Goal: Information Seeking & Learning: Learn about a topic

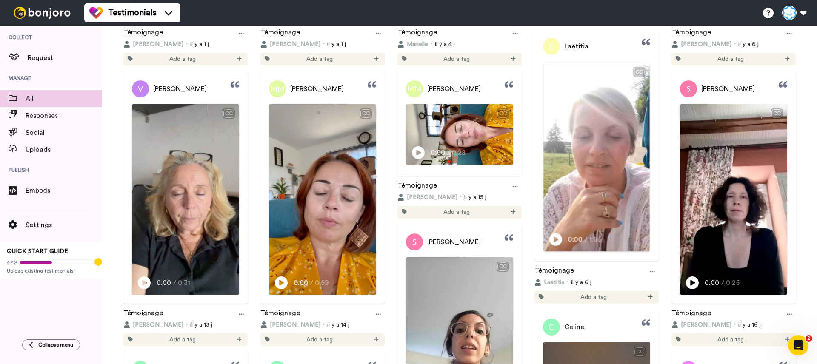
scroll to position [331, 0]
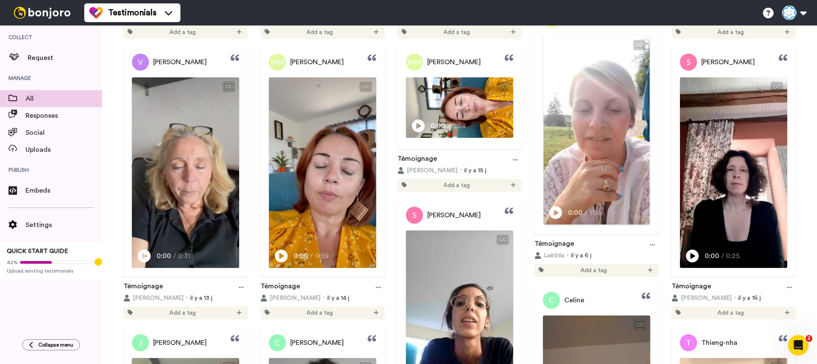
click at [556, 211] on icon "Play/Pause" at bounding box center [555, 213] width 13 height 16
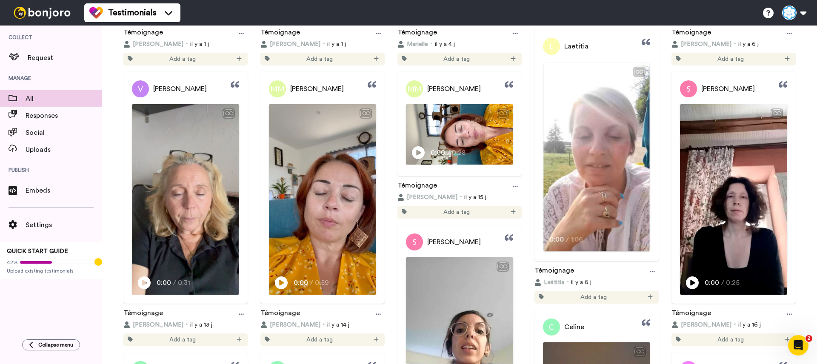
scroll to position [324, 0]
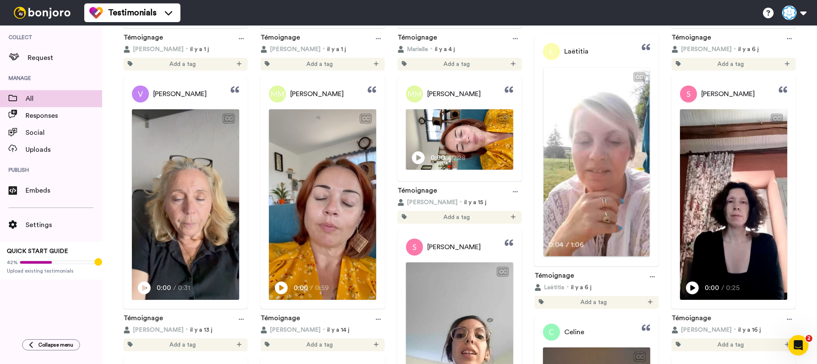
click at [560, 240] on span "0:04" at bounding box center [555, 244] width 15 height 11
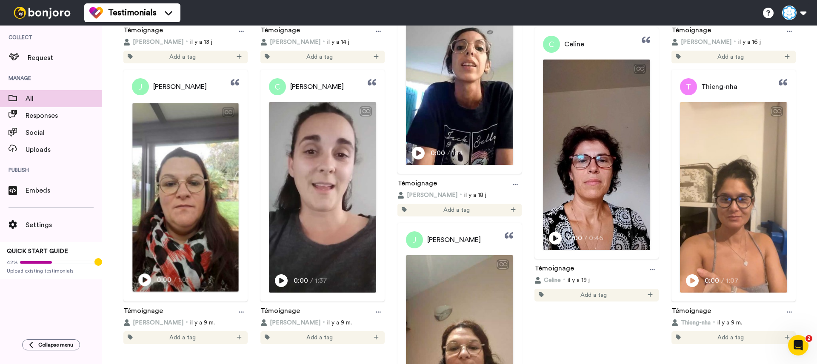
scroll to position [614, 0]
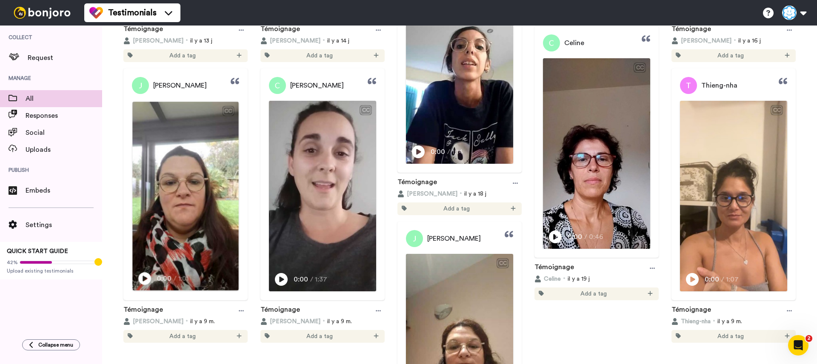
click at [150, 278] on icon at bounding box center [144, 278] width 13 height 13
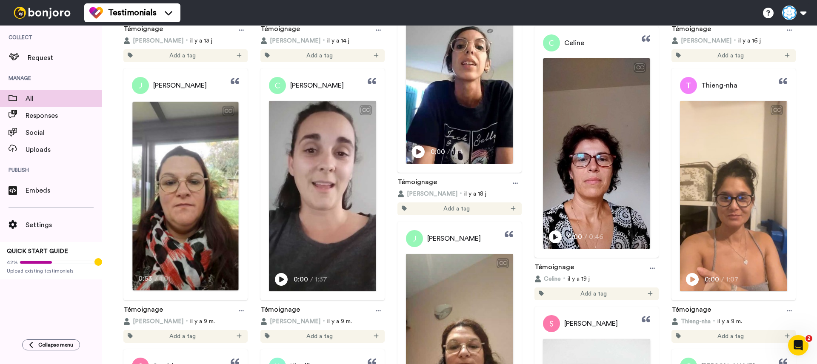
drag, startPoint x: 194, startPoint y: 225, endPoint x: 192, endPoint y: 206, distance: 18.8
click at [198, 96] on div "Jessica CC Play/Pause 0:53 / 1:01" at bounding box center [185, 185] width 124 height 232
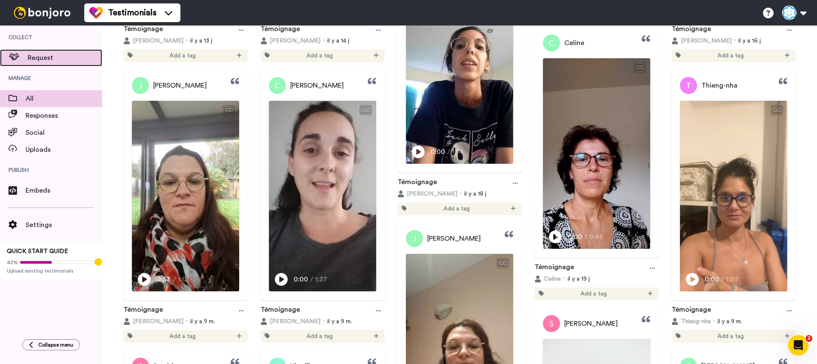
click at [31, 56] on span "Request" at bounding box center [65, 58] width 74 height 10
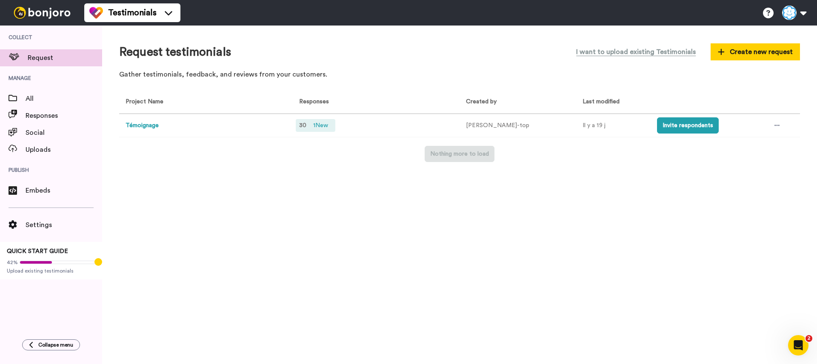
click at [327, 126] on span "1 New" at bounding box center [321, 125] width 22 height 9
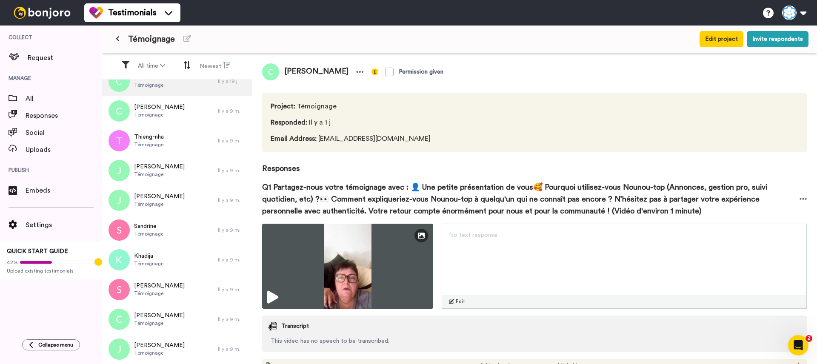
scroll to position [351, 0]
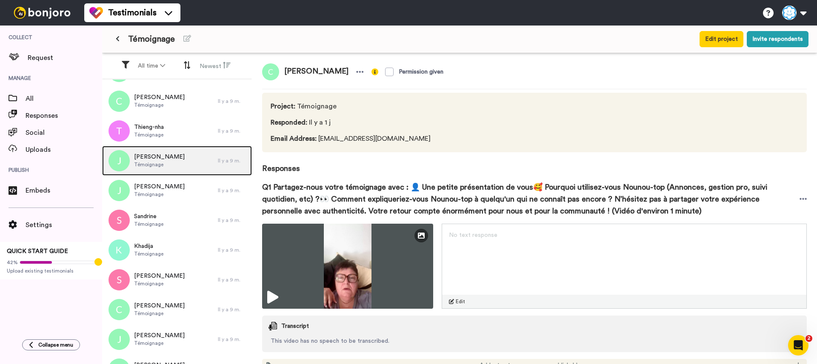
click at [179, 168] on div "[PERSON_NAME]" at bounding box center [160, 161] width 116 height 30
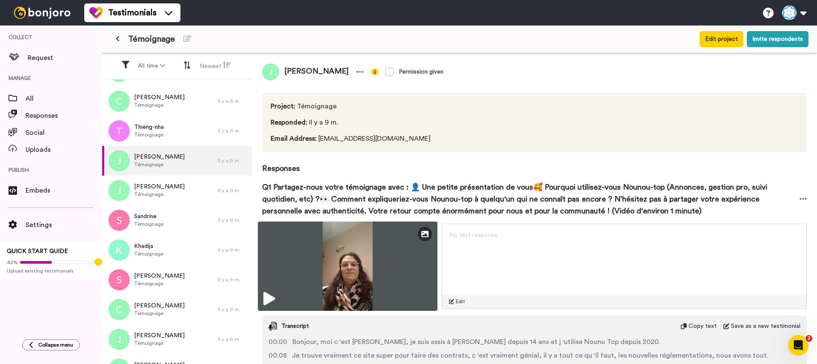
click at [277, 293] on img at bounding box center [348, 266] width 180 height 89
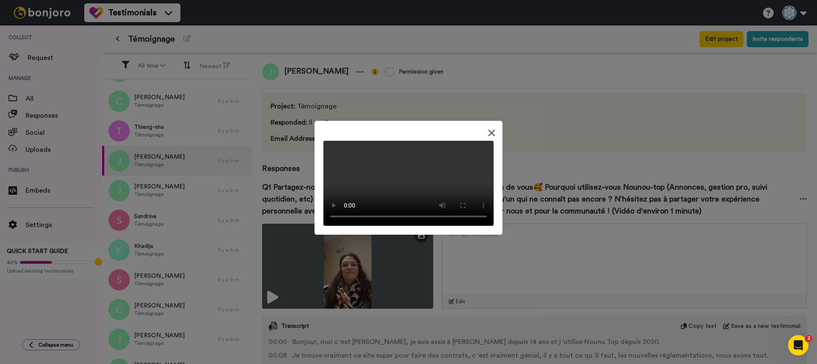
click at [490, 128] on icon at bounding box center [492, 133] width 8 height 11
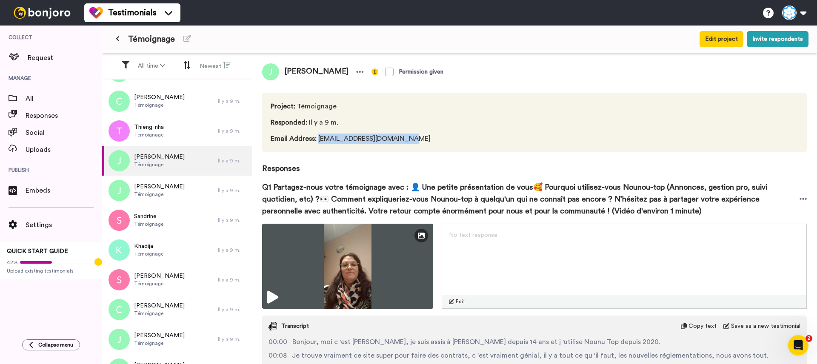
drag, startPoint x: 377, startPoint y: 140, endPoint x: 317, endPoint y: 140, distance: 60.4
click at [317, 140] on span "Email Address : [EMAIL_ADDRESS][DOMAIN_NAME]" at bounding box center [352, 139] width 163 height 10
copy span "[EMAIL_ADDRESS][DOMAIN_NAME]"
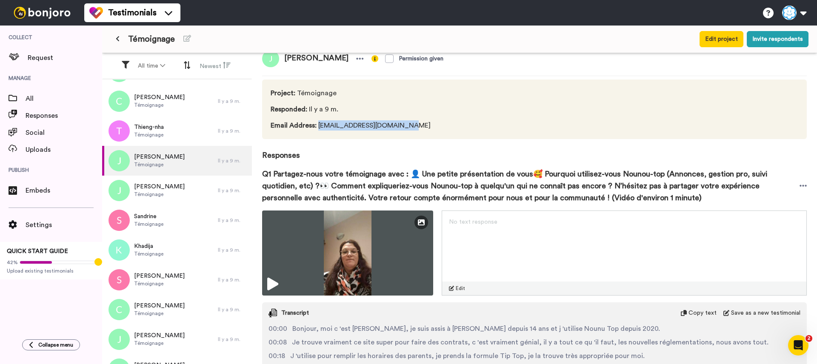
scroll to position [17, 0]
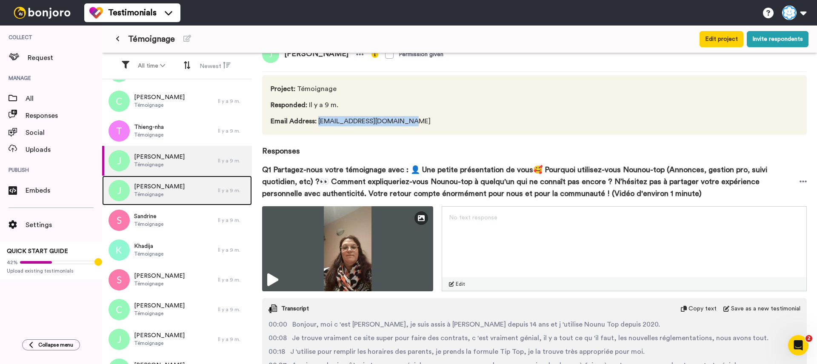
click at [184, 193] on div "[PERSON_NAME]" at bounding box center [160, 191] width 116 height 30
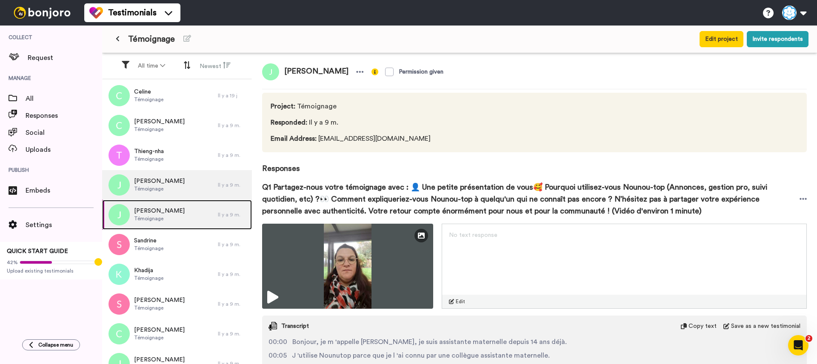
scroll to position [325, 0]
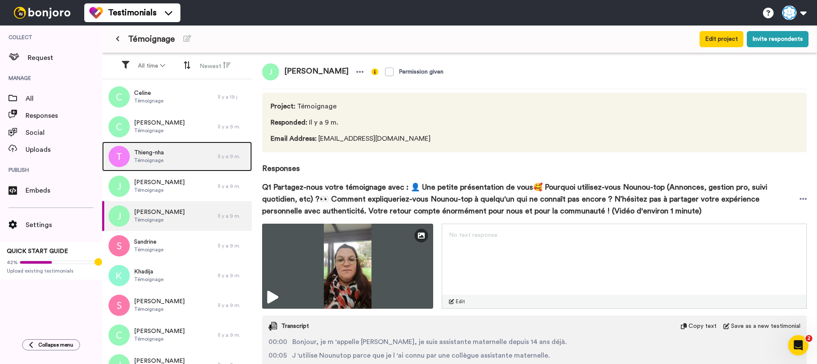
click at [163, 147] on div "Thieng-nha Témoignage" at bounding box center [160, 157] width 116 height 30
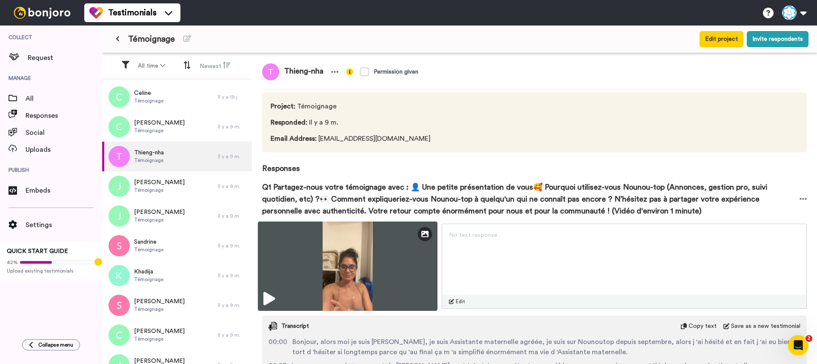
click at [277, 298] on img at bounding box center [348, 266] width 180 height 89
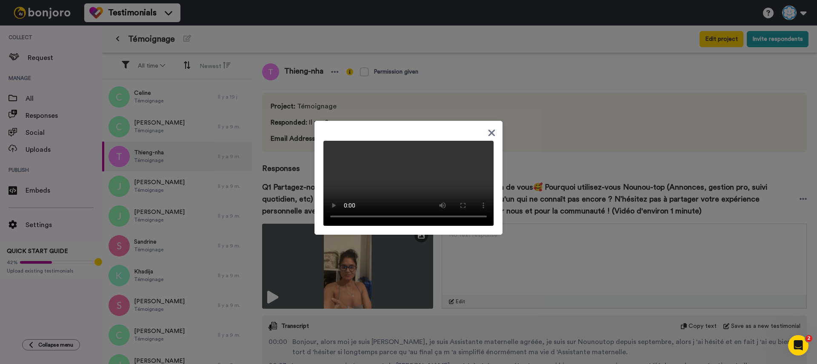
click at [295, 247] on div at bounding box center [408, 182] width 817 height 364
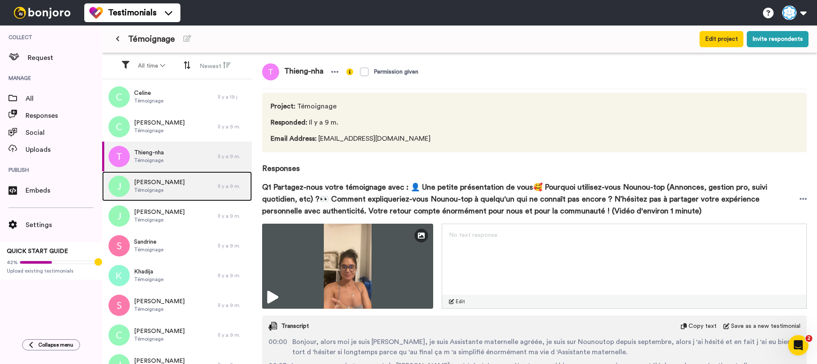
click at [173, 190] on div "Jessica Témoignage" at bounding box center [160, 186] width 116 height 30
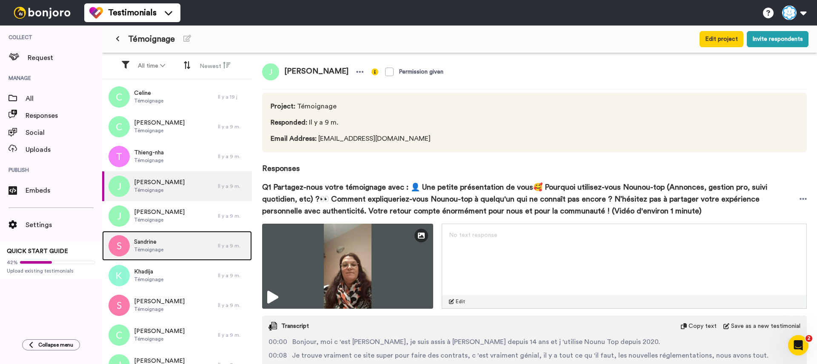
click at [170, 238] on div "Sandrine Témoignage" at bounding box center [160, 246] width 116 height 30
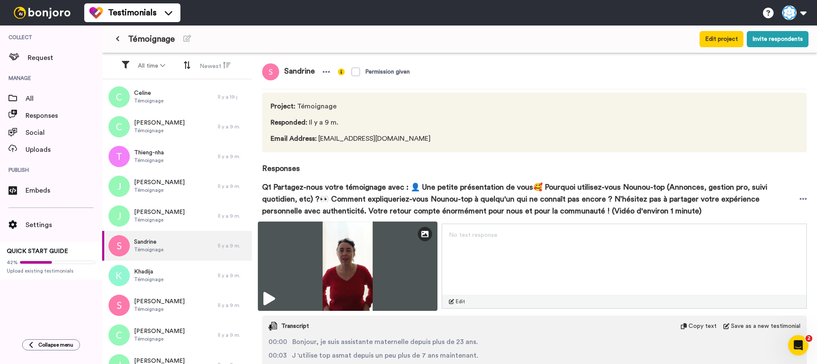
click at [269, 293] on icon at bounding box center [268, 299] width 11 height 14
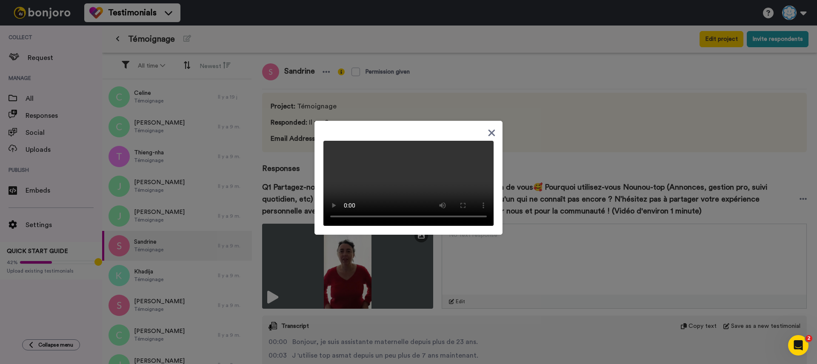
click at [489, 130] on icon at bounding box center [491, 133] width 7 height 7
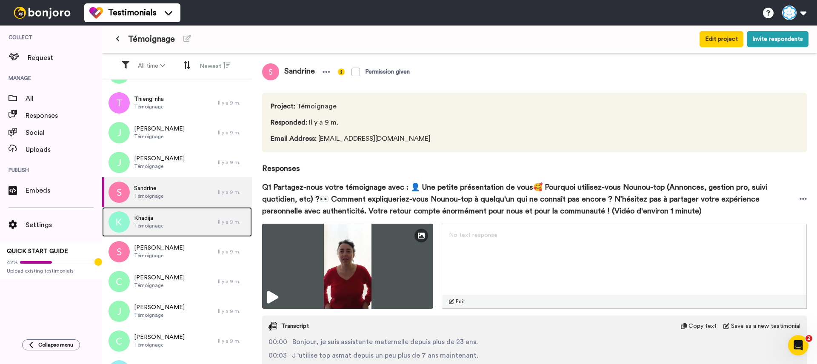
click at [159, 228] on span "Témoignage" at bounding box center [148, 226] width 29 height 7
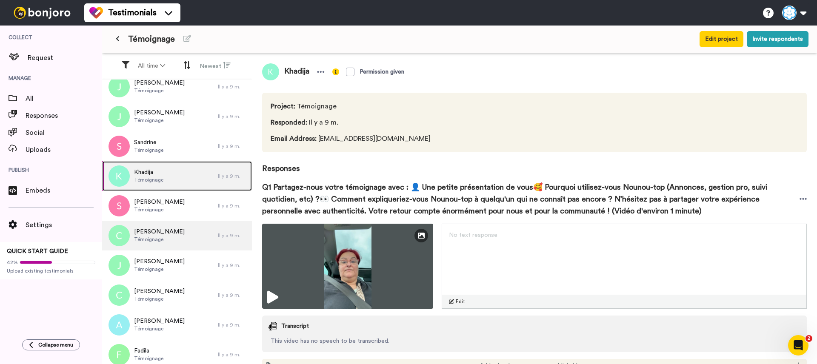
scroll to position [431, 0]
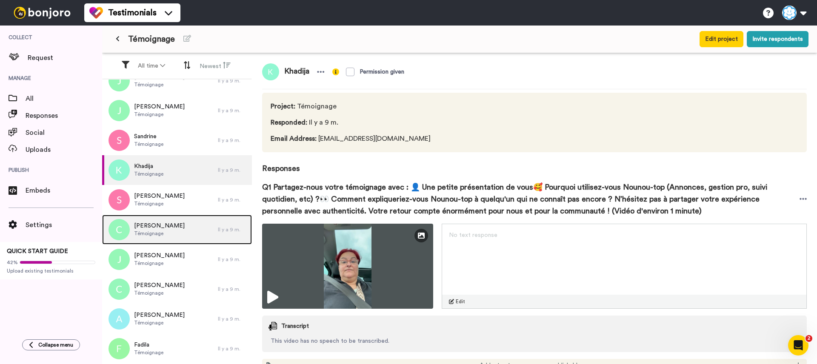
click at [173, 221] on div "Céline Témoignage" at bounding box center [160, 230] width 116 height 30
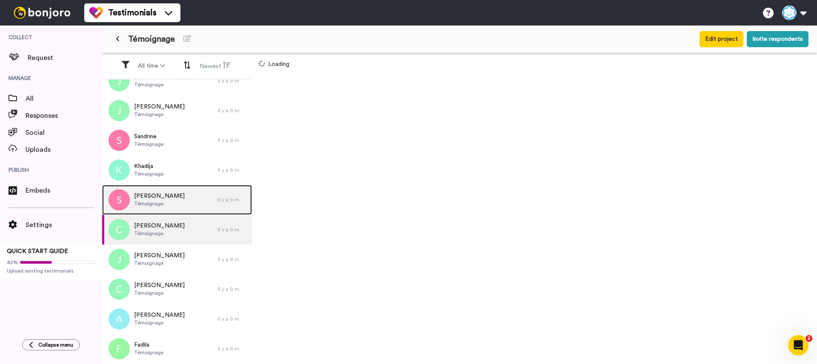
click at [173, 203] on div "Stephanie Témoignage" at bounding box center [160, 200] width 116 height 30
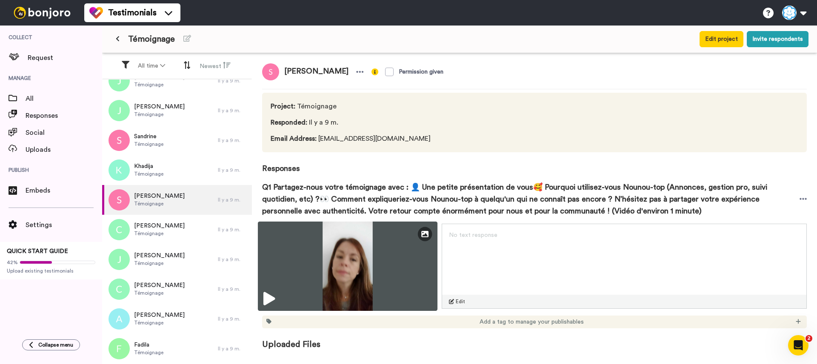
click at [268, 297] on icon at bounding box center [268, 299] width 11 height 14
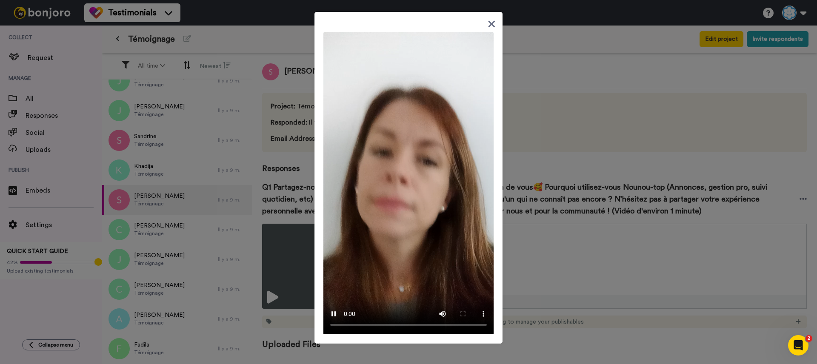
click at [285, 286] on div at bounding box center [408, 182] width 817 height 364
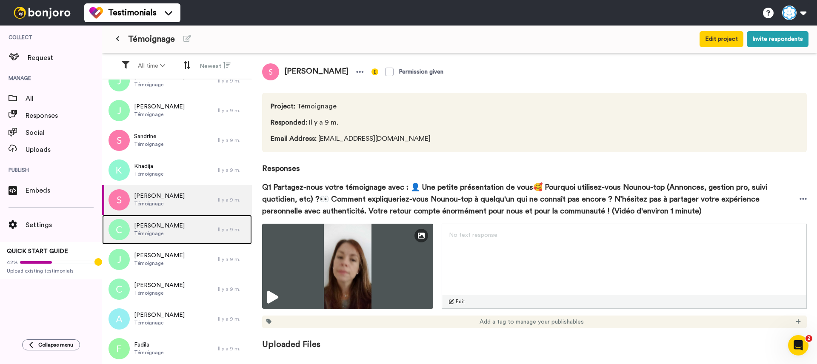
click at [164, 240] on div "Céline Témoignage" at bounding box center [160, 230] width 116 height 30
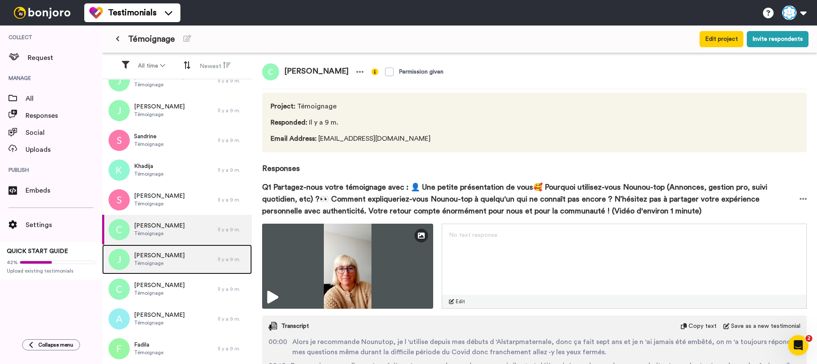
click at [168, 253] on div "Juliette Témoignage" at bounding box center [160, 260] width 116 height 30
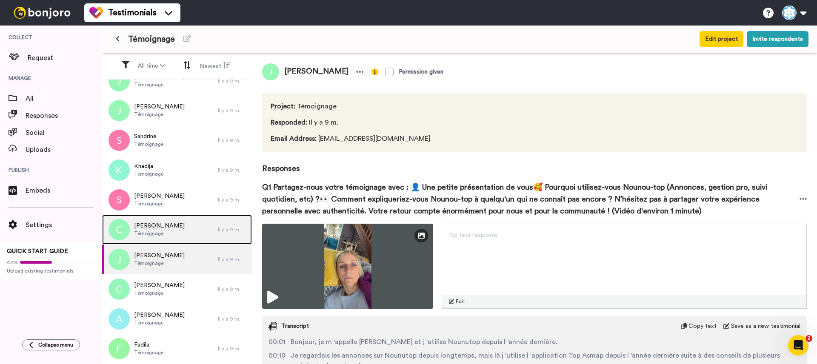
click at [169, 225] on div "Céline Témoignage" at bounding box center [160, 230] width 116 height 30
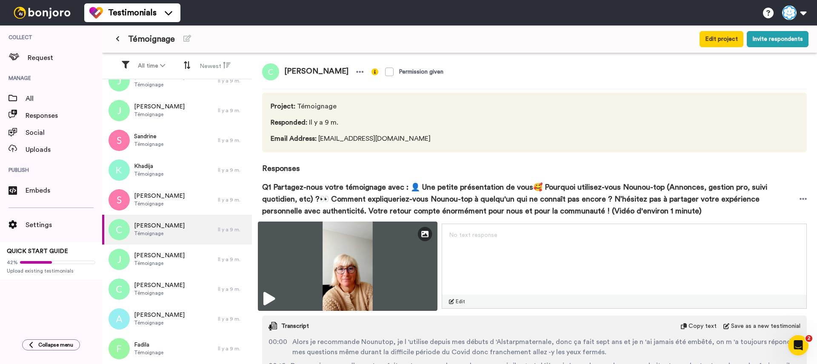
click at [268, 297] on icon at bounding box center [268, 299] width 11 height 14
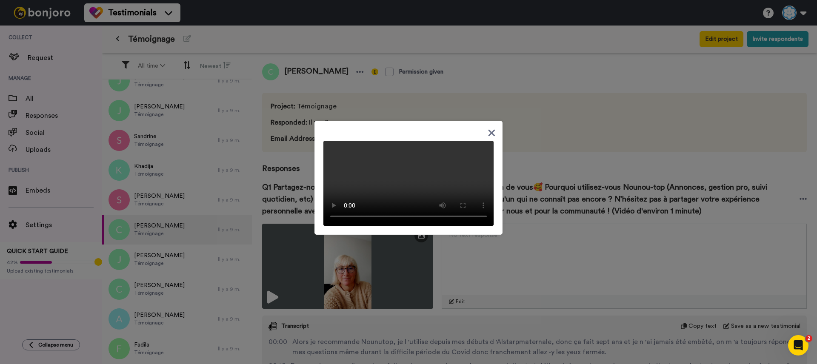
drag, startPoint x: 242, startPoint y: 279, endPoint x: 209, endPoint y: 265, distance: 35.3
click at [240, 278] on div at bounding box center [408, 182] width 817 height 364
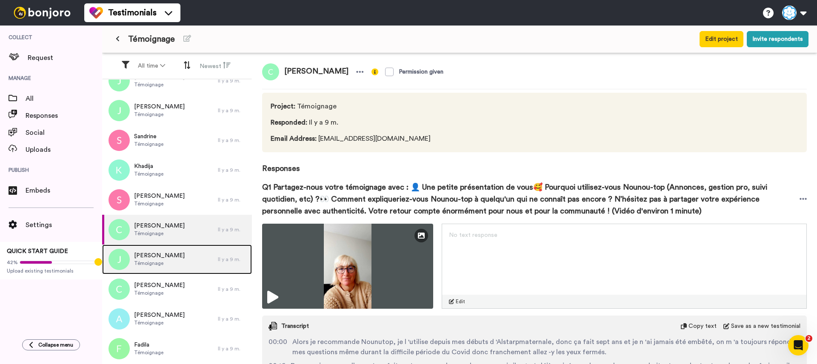
click at [204, 262] on div "Juliette Témoignage" at bounding box center [160, 260] width 116 height 30
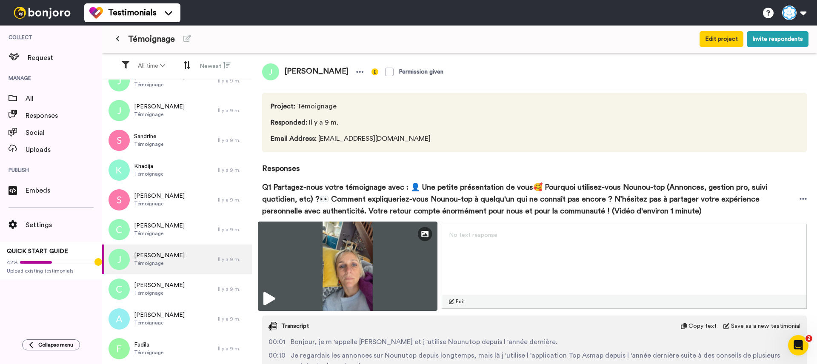
click at [268, 297] on icon at bounding box center [268, 299] width 11 height 14
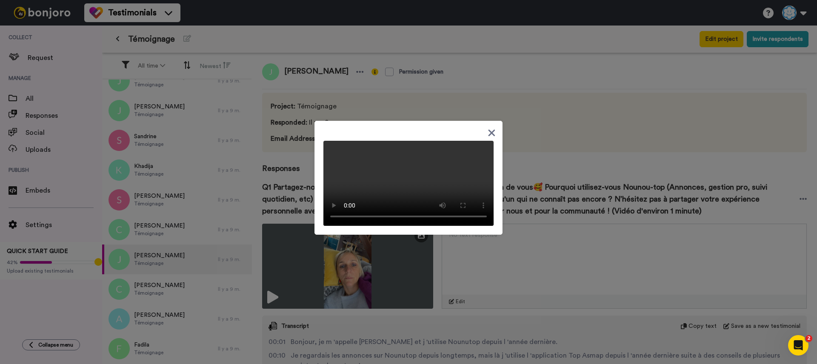
click at [160, 297] on div at bounding box center [408, 182] width 817 height 364
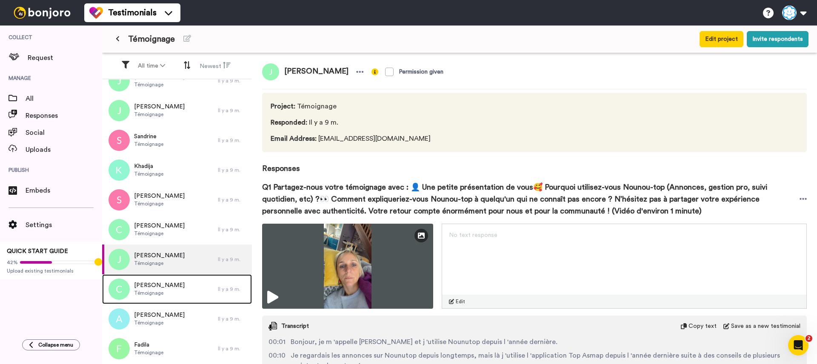
click at [157, 294] on span "Témoignage" at bounding box center [159, 293] width 51 height 7
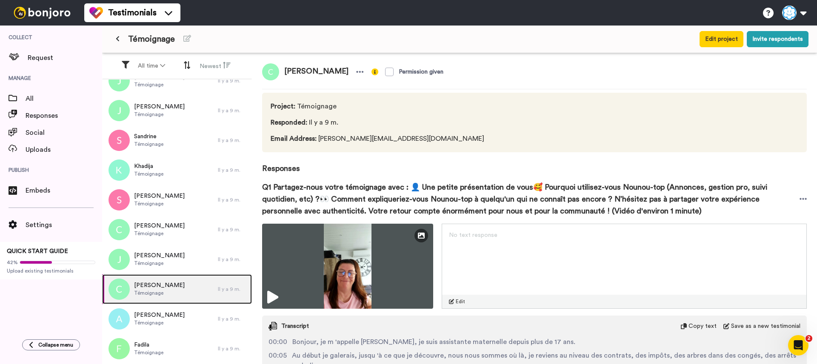
scroll to position [67, 0]
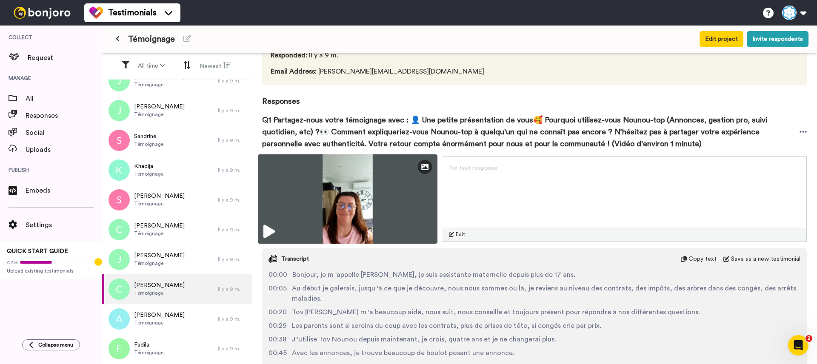
click at [269, 228] on icon at bounding box center [268, 232] width 11 height 14
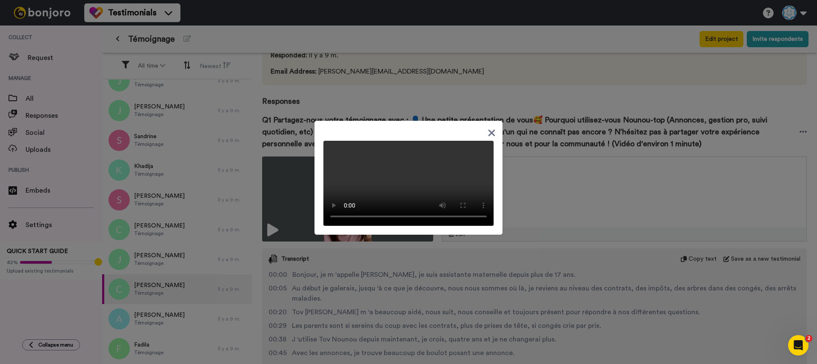
click at [222, 314] on div at bounding box center [408, 182] width 817 height 364
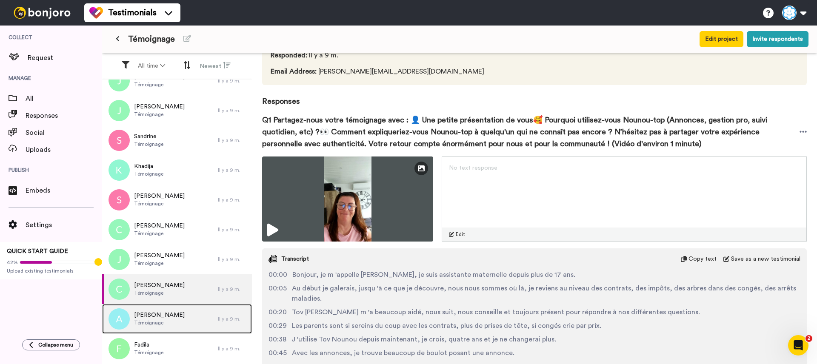
click at [204, 317] on div "Alexandra Témoignage" at bounding box center [160, 319] width 116 height 30
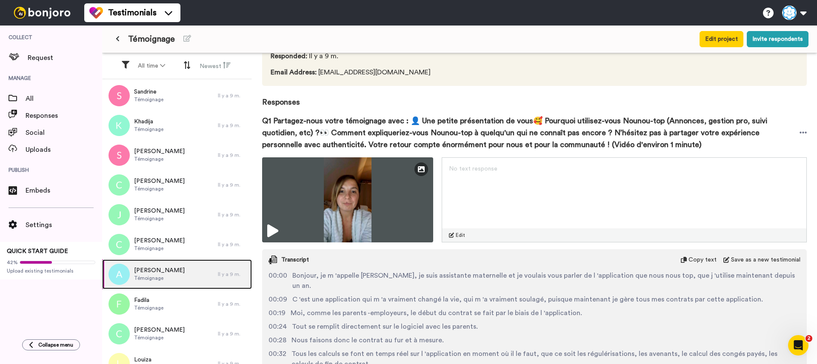
scroll to position [67, 0]
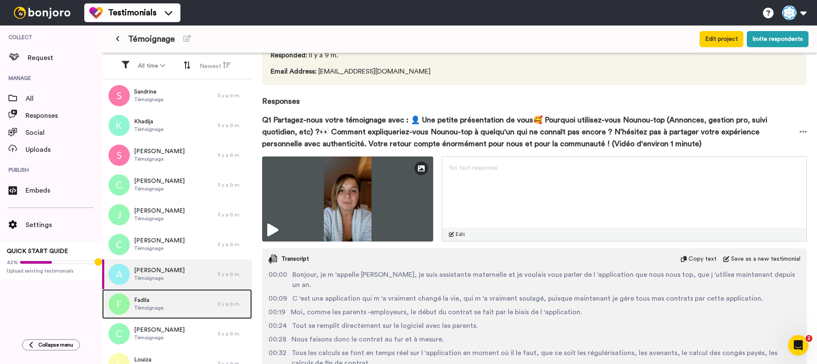
click at [164, 313] on div "Fadila Témoignage" at bounding box center [160, 304] width 116 height 30
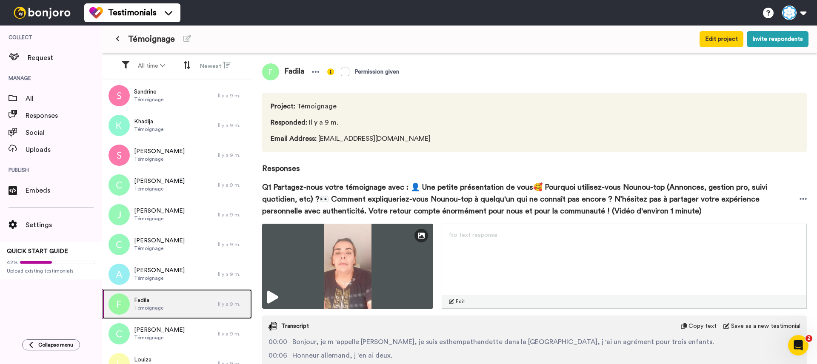
scroll to position [495, 0]
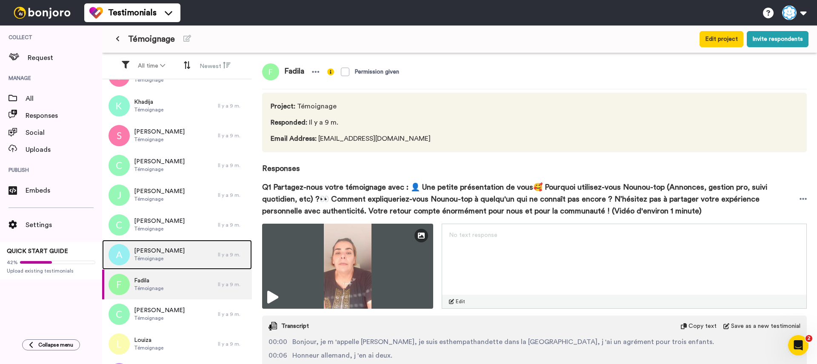
click at [171, 261] on div "Alexandra Témoignage" at bounding box center [160, 255] width 116 height 30
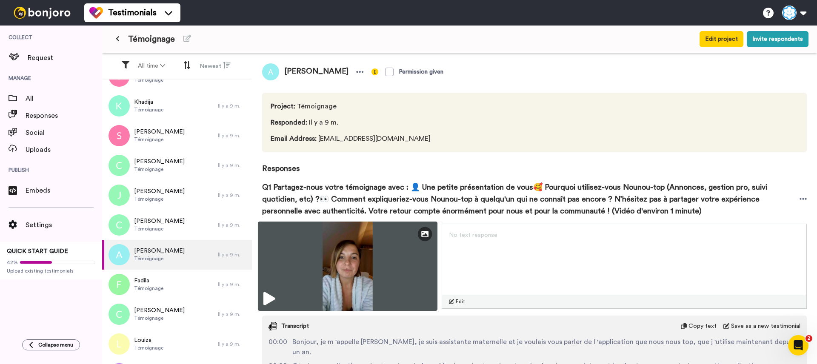
click at [274, 295] on icon at bounding box center [268, 299] width 11 height 14
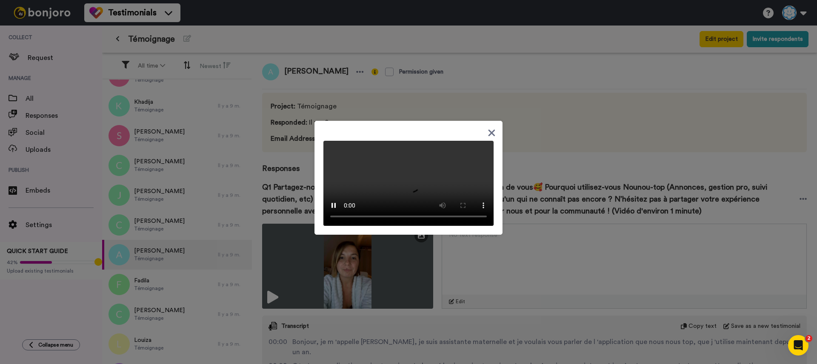
drag, startPoint x: 199, startPoint y: 299, endPoint x: 191, endPoint y: 290, distance: 11.8
click at [199, 299] on div at bounding box center [408, 182] width 817 height 364
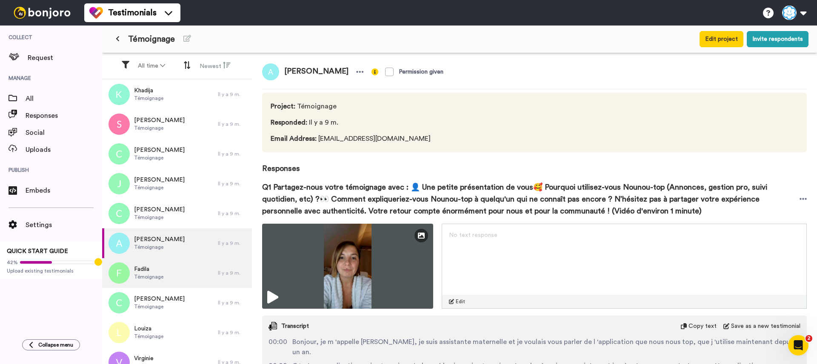
scroll to position [513, 0]
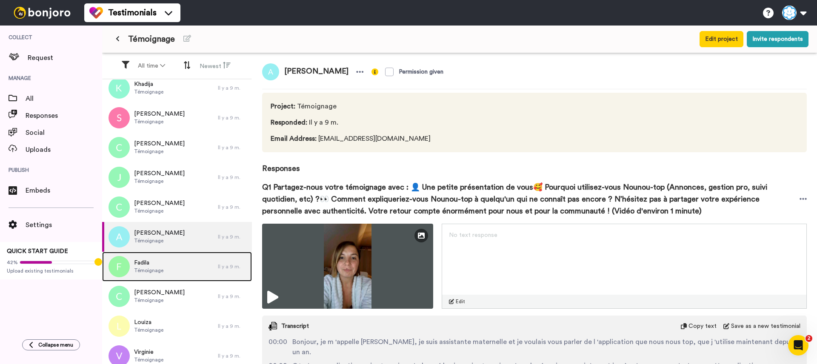
click at [180, 268] on div "Fadila Témoignage" at bounding box center [160, 267] width 116 height 30
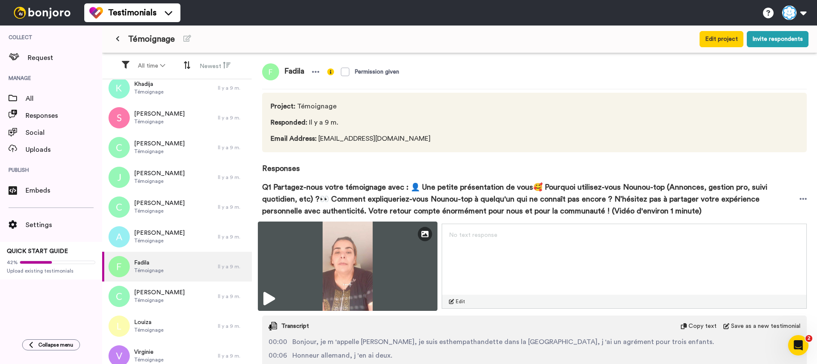
click at [267, 296] on icon at bounding box center [268, 299] width 11 height 14
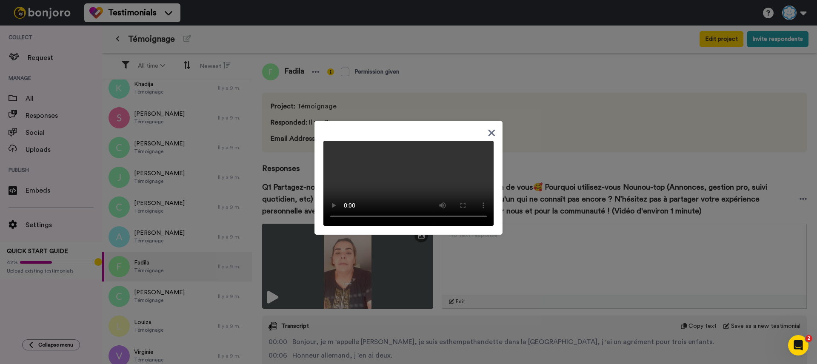
click at [224, 323] on div at bounding box center [408, 182] width 817 height 364
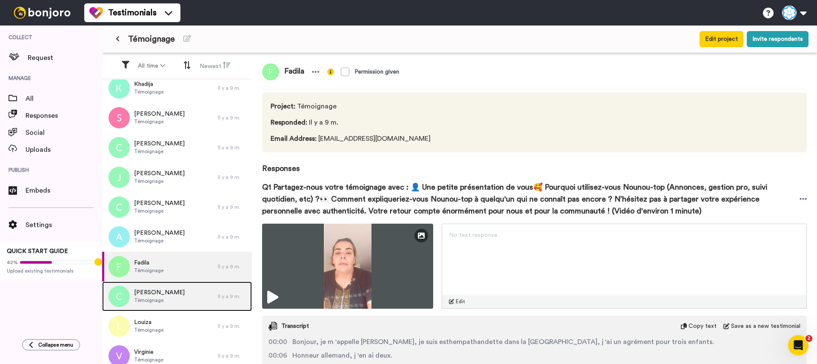
click at [184, 306] on div "Christelle Témoignage" at bounding box center [160, 297] width 116 height 30
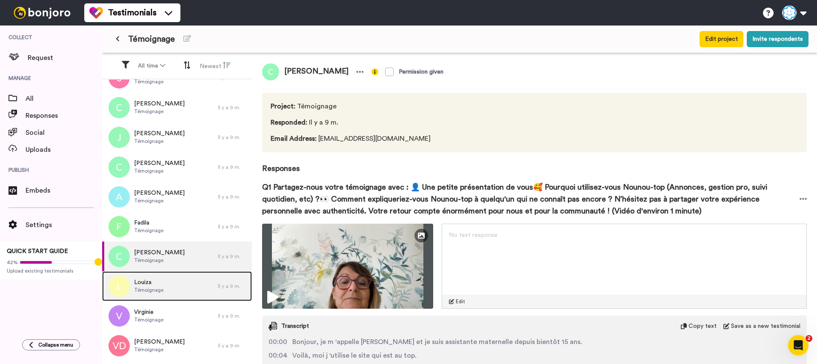
click at [183, 291] on div "Louiza Témoignage" at bounding box center [160, 286] width 116 height 30
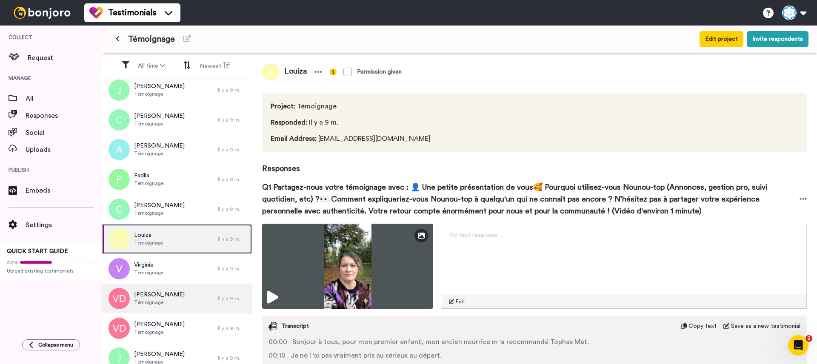
scroll to position [608, 0]
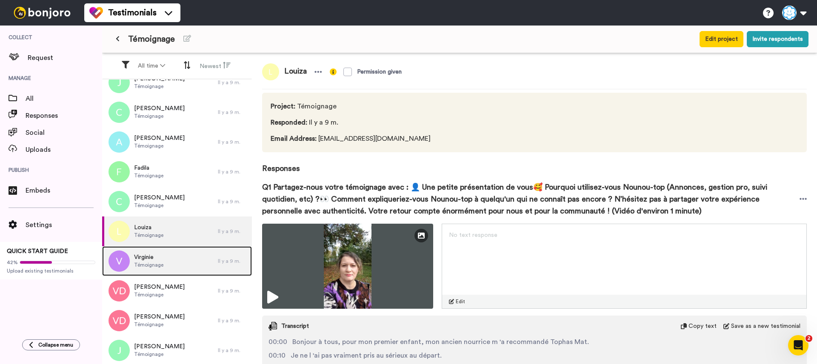
click at [177, 260] on div "Virginie Témoignage" at bounding box center [160, 261] width 116 height 30
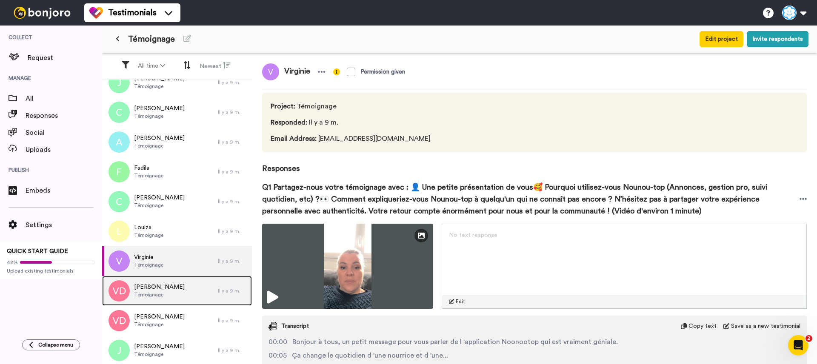
click at [179, 284] on div "Valérie Desola Témoignage" at bounding box center [160, 291] width 116 height 30
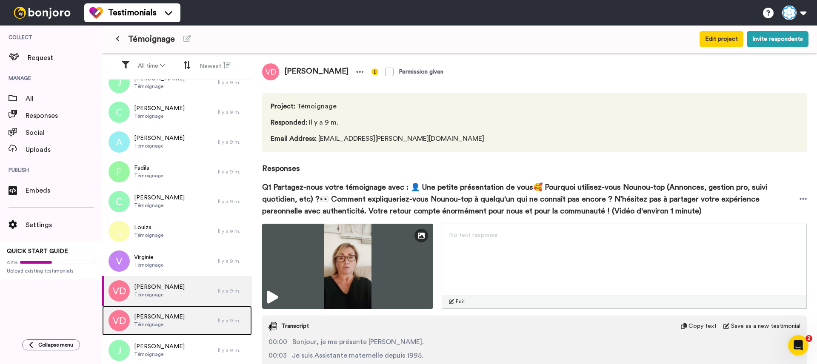
click at [175, 315] on div "Valérie Desola Témoignage" at bounding box center [160, 321] width 116 height 30
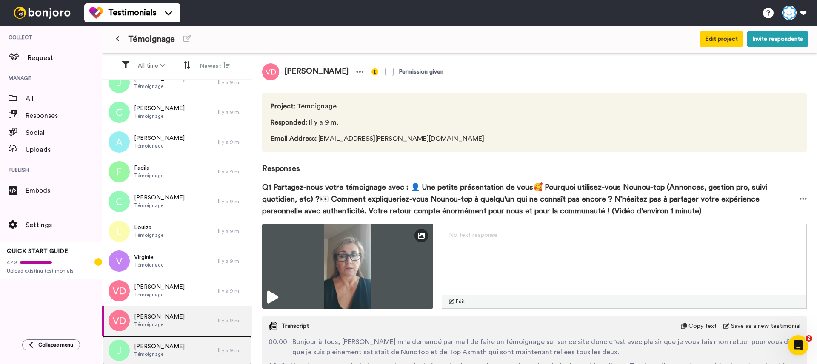
click at [174, 344] on div "Jessica Témoignage" at bounding box center [160, 351] width 116 height 30
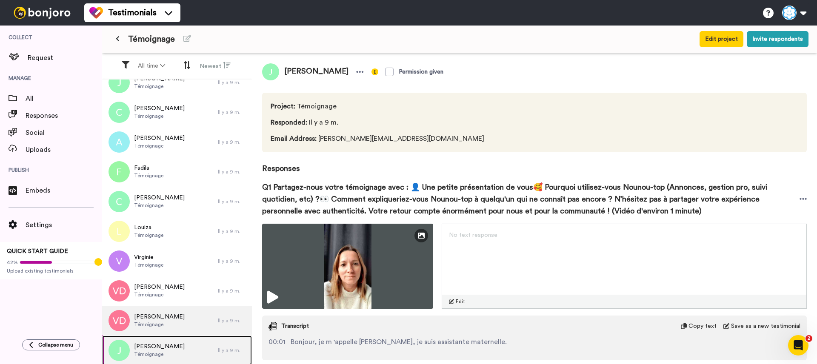
scroll to position [605, 0]
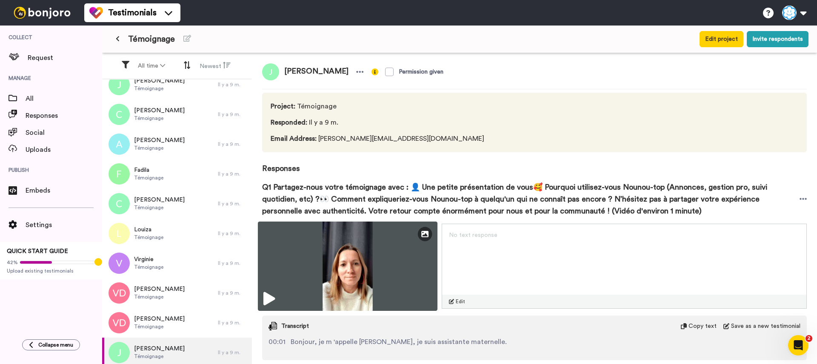
click at [272, 299] on icon at bounding box center [268, 299] width 11 height 14
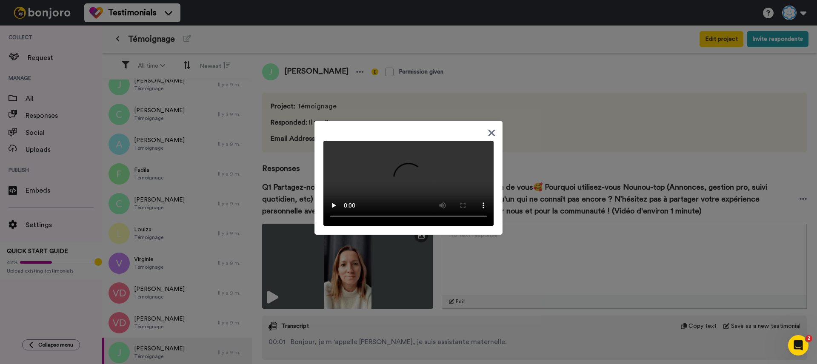
click at [395, 309] on div at bounding box center [408, 182] width 817 height 364
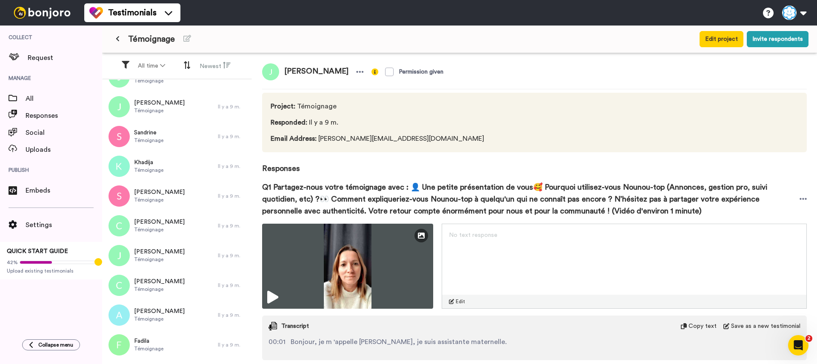
scroll to position [0, 0]
